Goal: Check status: Check status

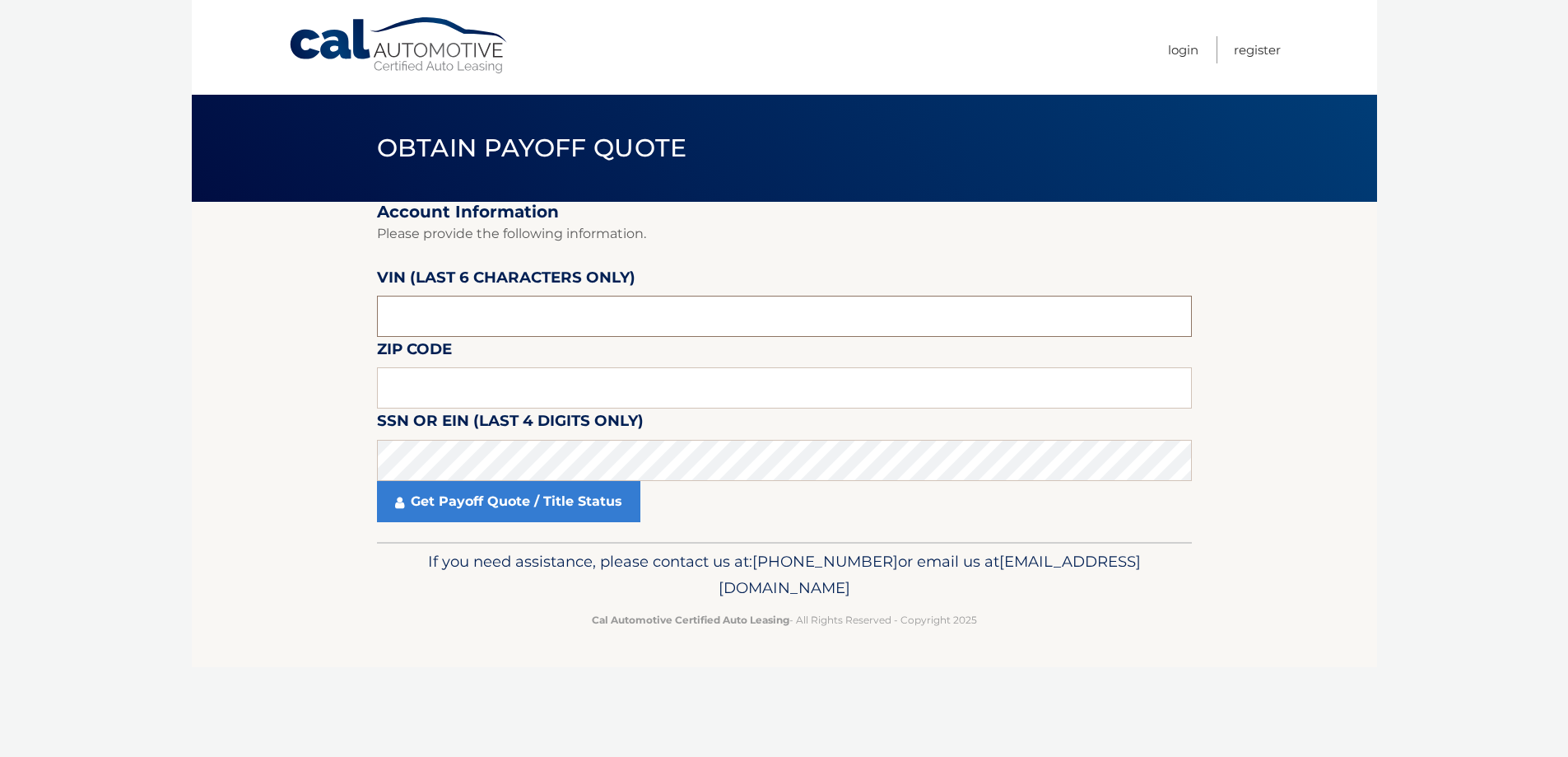
click at [509, 325] on input "text" at bounding box center [784, 315] width 815 height 41
click at [509, 325] on input "text" at bounding box center [790, 315] width 815 height 41
click at [715, 316] on input "text" at bounding box center [790, 315] width 815 height 41
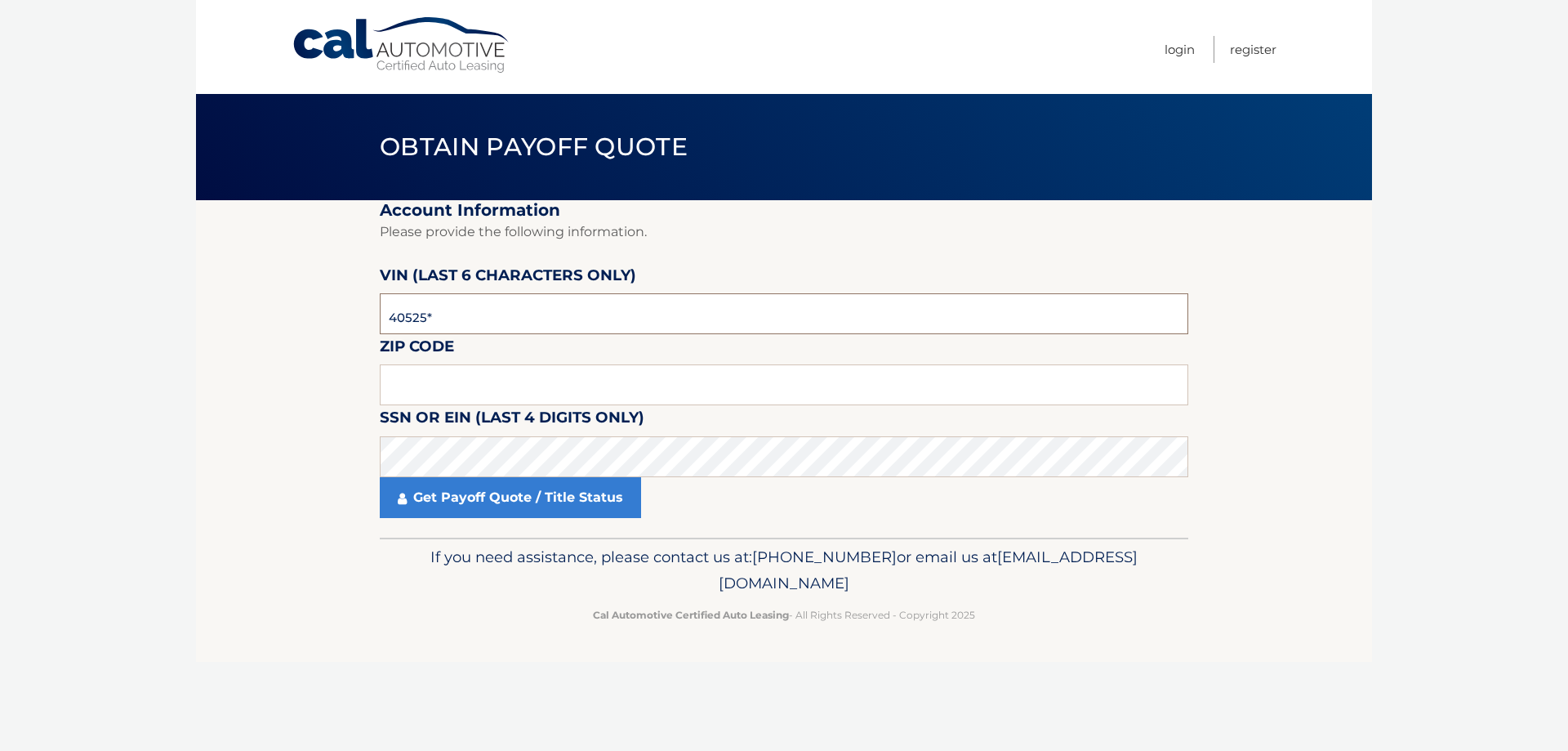
type input "405250"
type input "18951"
click at [544, 514] on link "Get Payoff Quote / Title Status" at bounding box center [511, 497] width 261 height 41
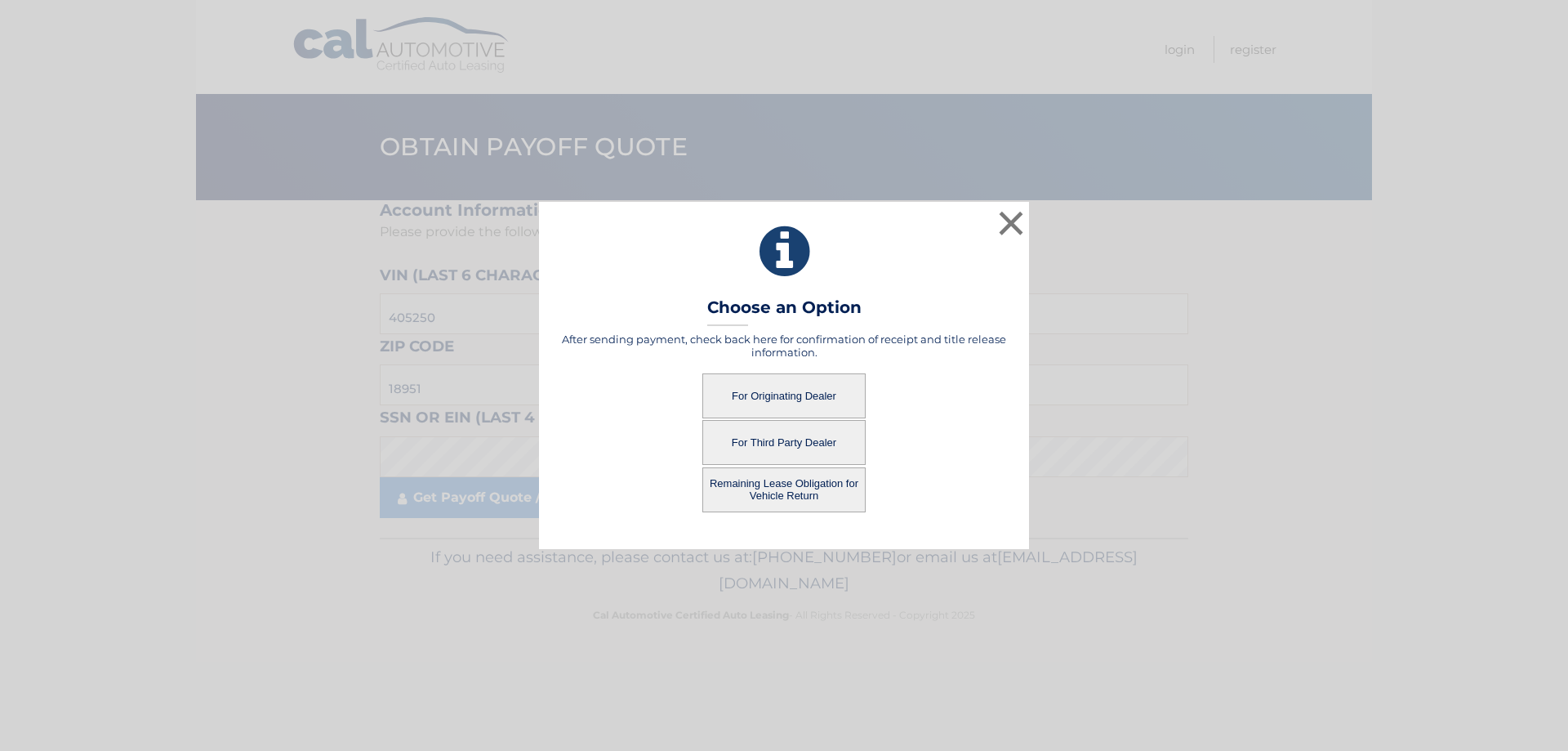
click at [552, 502] on div "× Choose an Option After sending payment, check back here for confirmation of r…" at bounding box center [784, 375] width 490 height 346
click at [792, 441] on button "For Third Party Dealer" at bounding box center [784, 443] width 163 height 45
click at [831, 448] on button "For Third Party Dealer" at bounding box center [784, 443] width 163 height 45
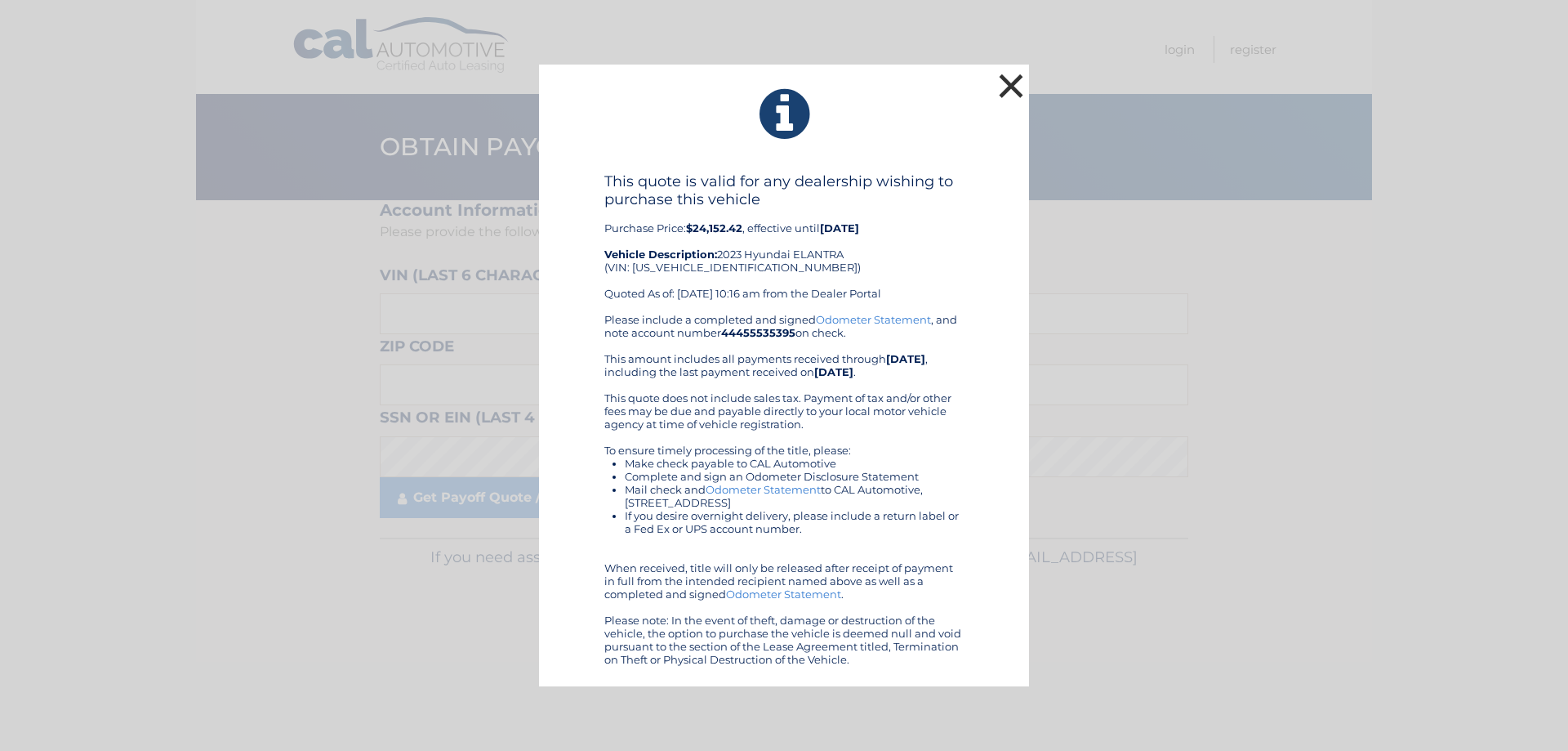
click at [1004, 92] on button "×" at bounding box center [1011, 86] width 33 height 33
